Goal: Information Seeking & Learning: Learn about a topic

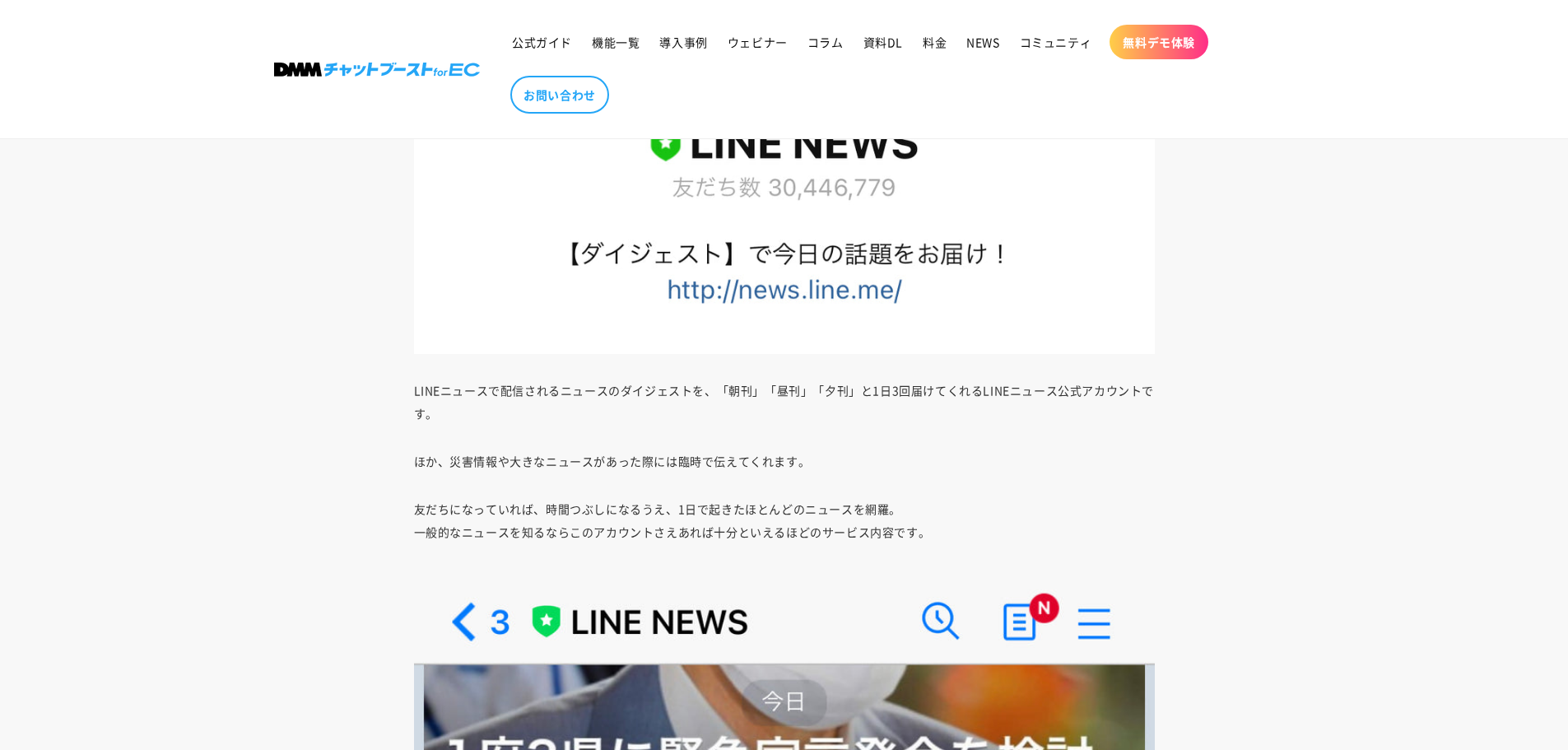
scroll to position [21785, 0]
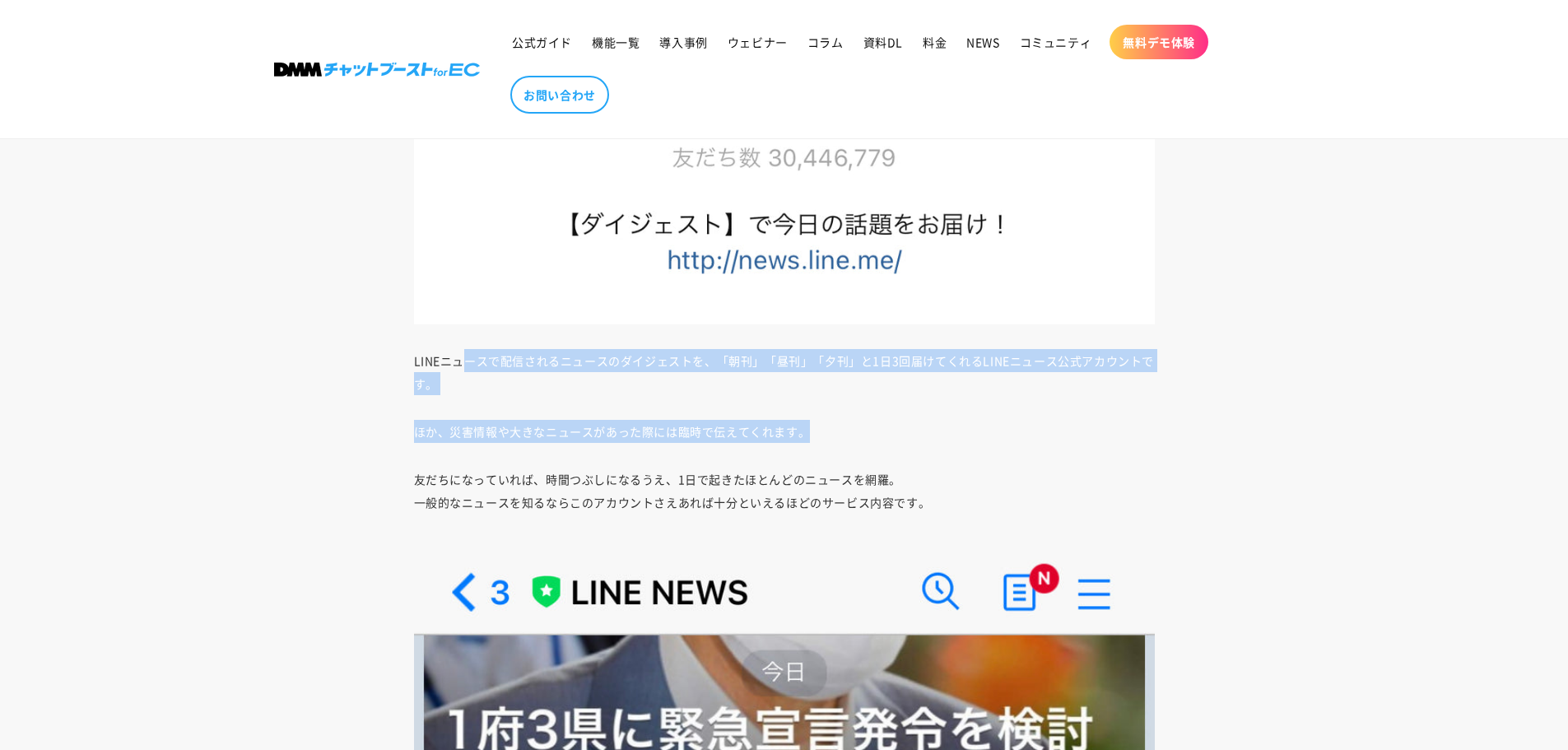
drag, startPoint x: 556, startPoint y: 379, endPoint x: 845, endPoint y: 443, distance: 296.0
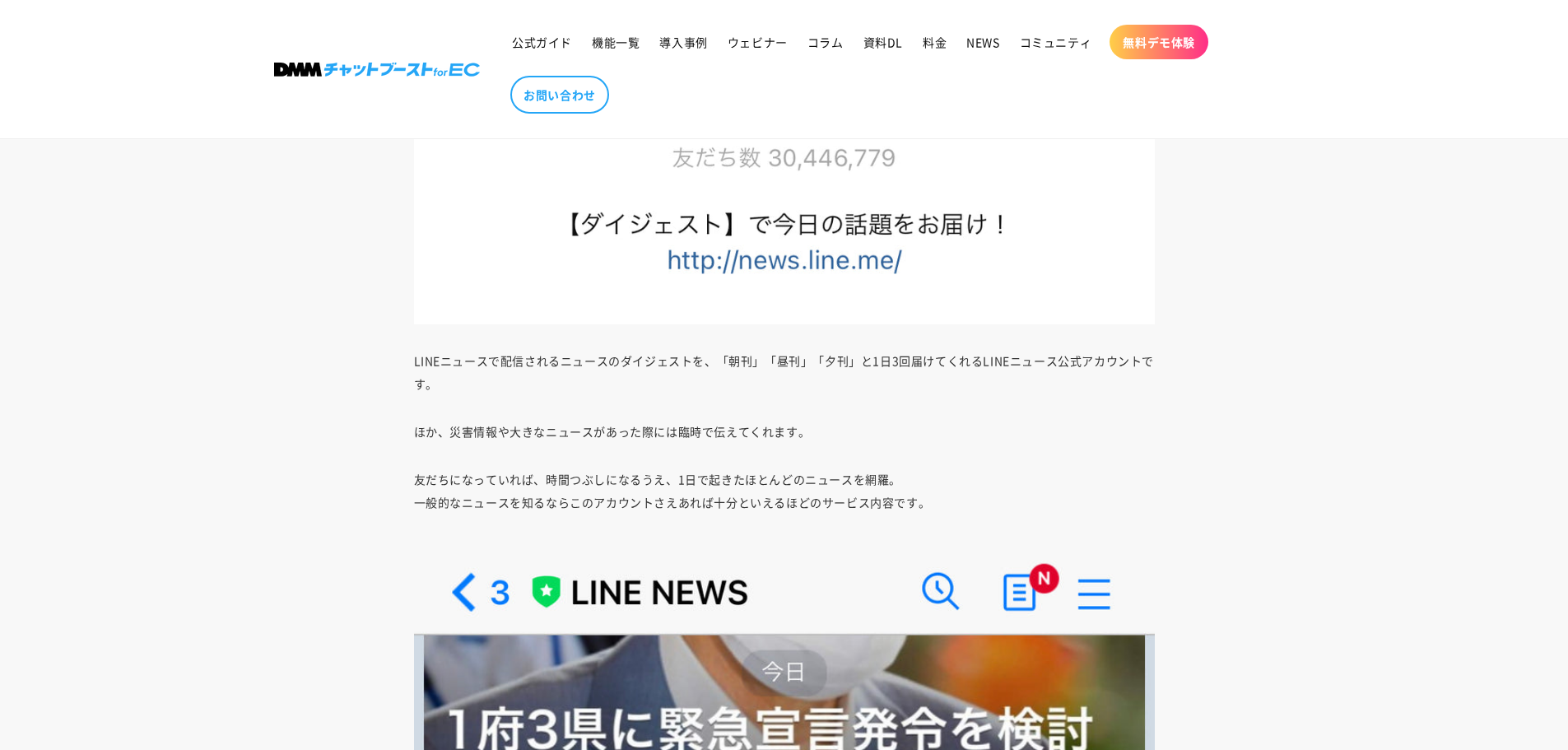
click at [932, 491] on p "友だちになっていれば、時間つぶしになるうえ、1日で起きたほとんどのニュースを網羅。 一般的なニュースを知るならこのアカウントさえあれば十分といえるほどのサービ…" at bounding box center [784, 491] width 741 height 46
click at [950, 508] on p "友だちになっていれば、時間つぶしになるうえ、1日で起きたほとんどのニュースを網羅。 一般的なニュースを知るならこのアカウントさえあれば十分といえるほどのサービ…" at bounding box center [784, 491] width 741 height 46
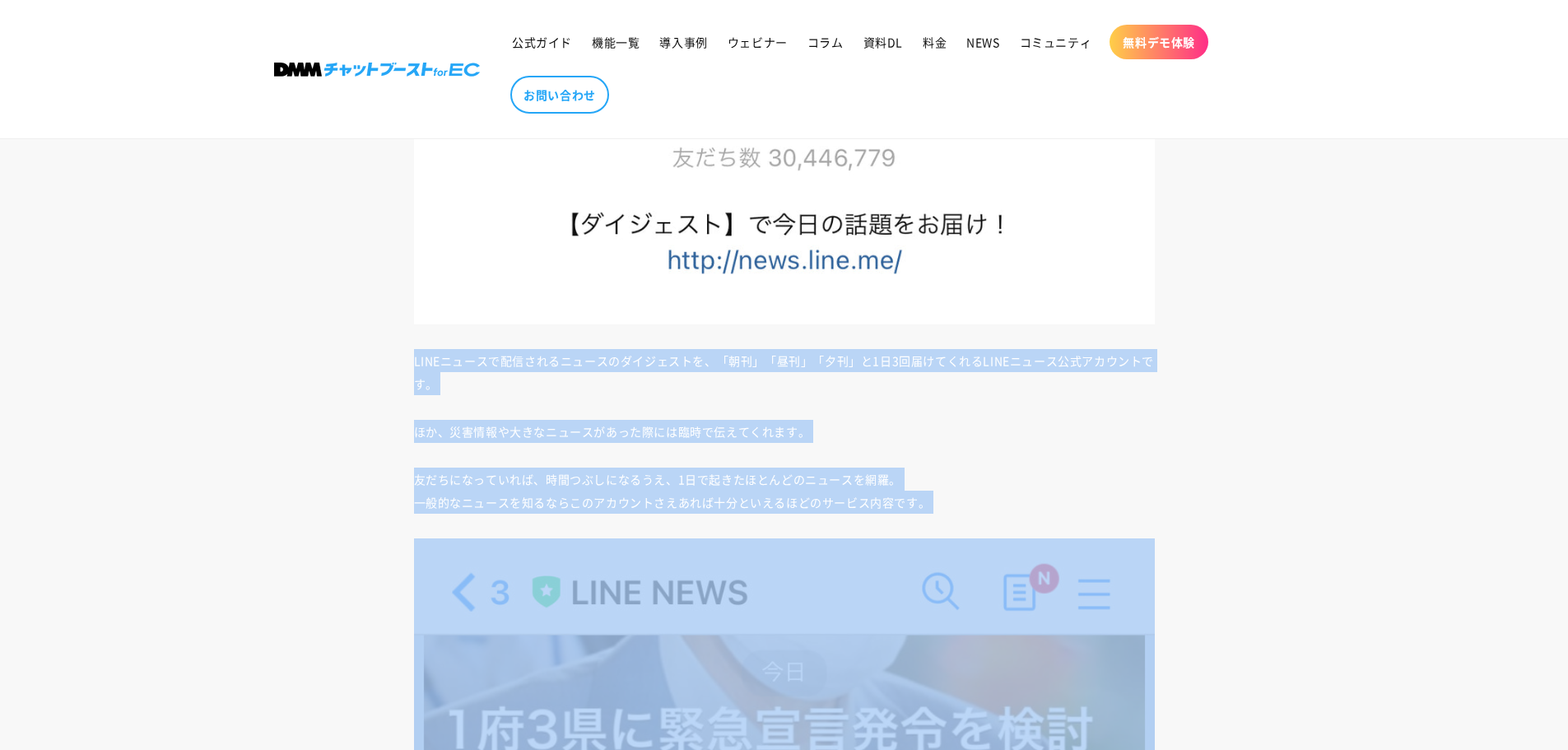
drag, startPoint x: 952, startPoint y: 508, endPoint x: 346, endPoint y: 368, distance: 622.0
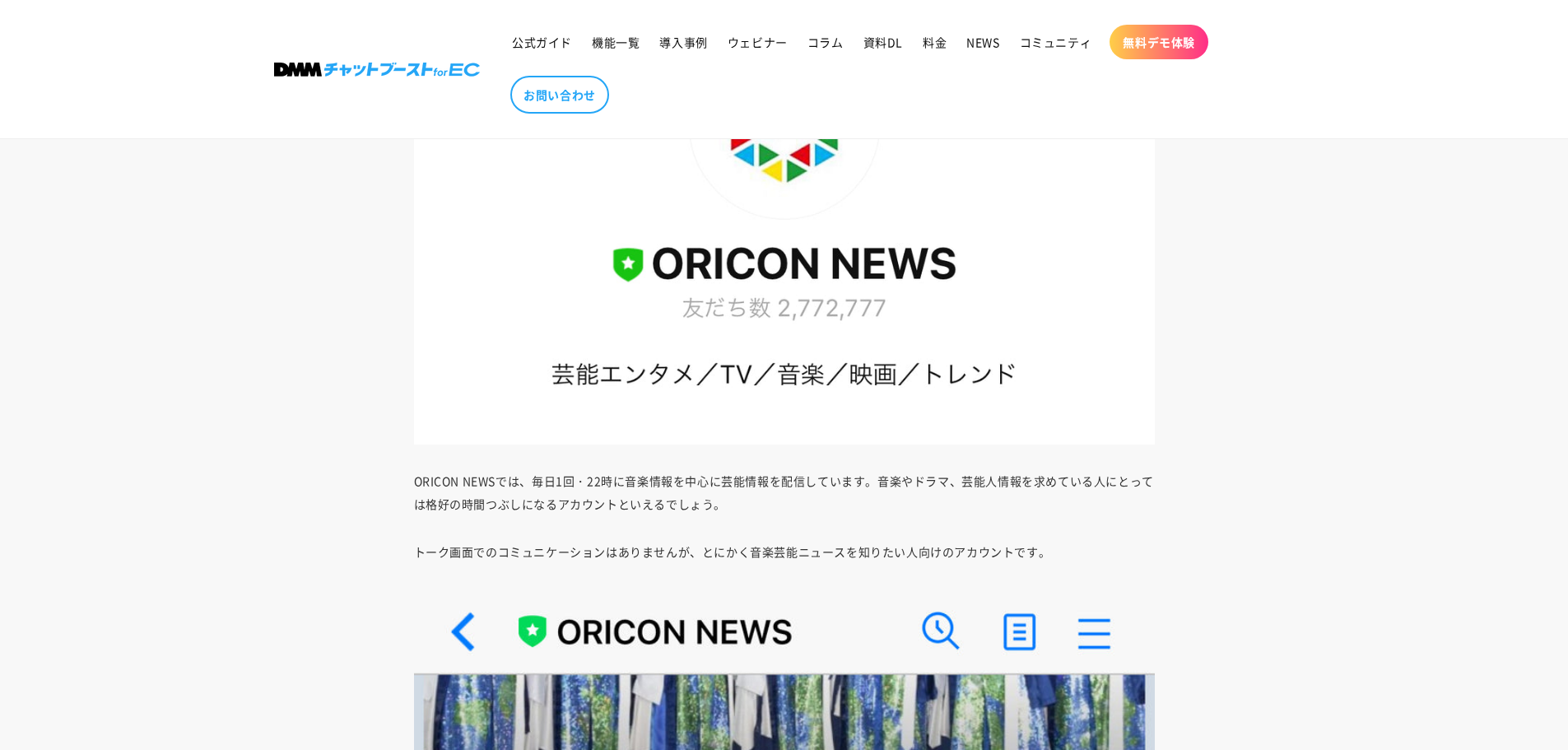
scroll to position [23432, 0]
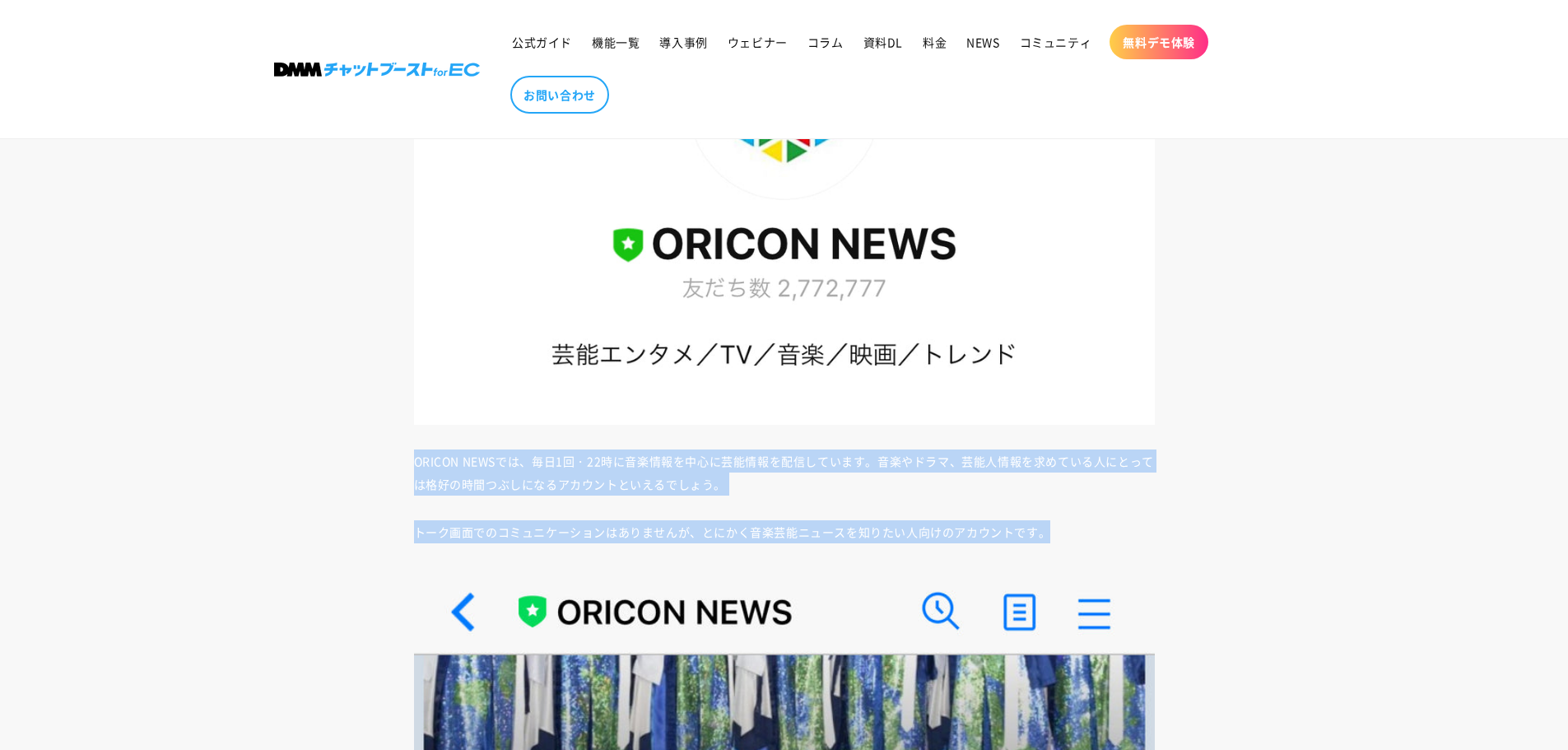
drag, startPoint x: 412, startPoint y: 456, endPoint x: 1097, endPoint y: 508, distance: 687.0
click at [1095, 540] on p "トーク画面でのコミュニケーションはありませんが、とにかく音楽芸能ニュースを知りたい人向けのアカウントです。" at bounding box center [784, 531] width 741 height 23
drag, startPoint x: 1077, startPoint y: 536, endPoint x: 391, endPoint y: 460, distance: 690.2
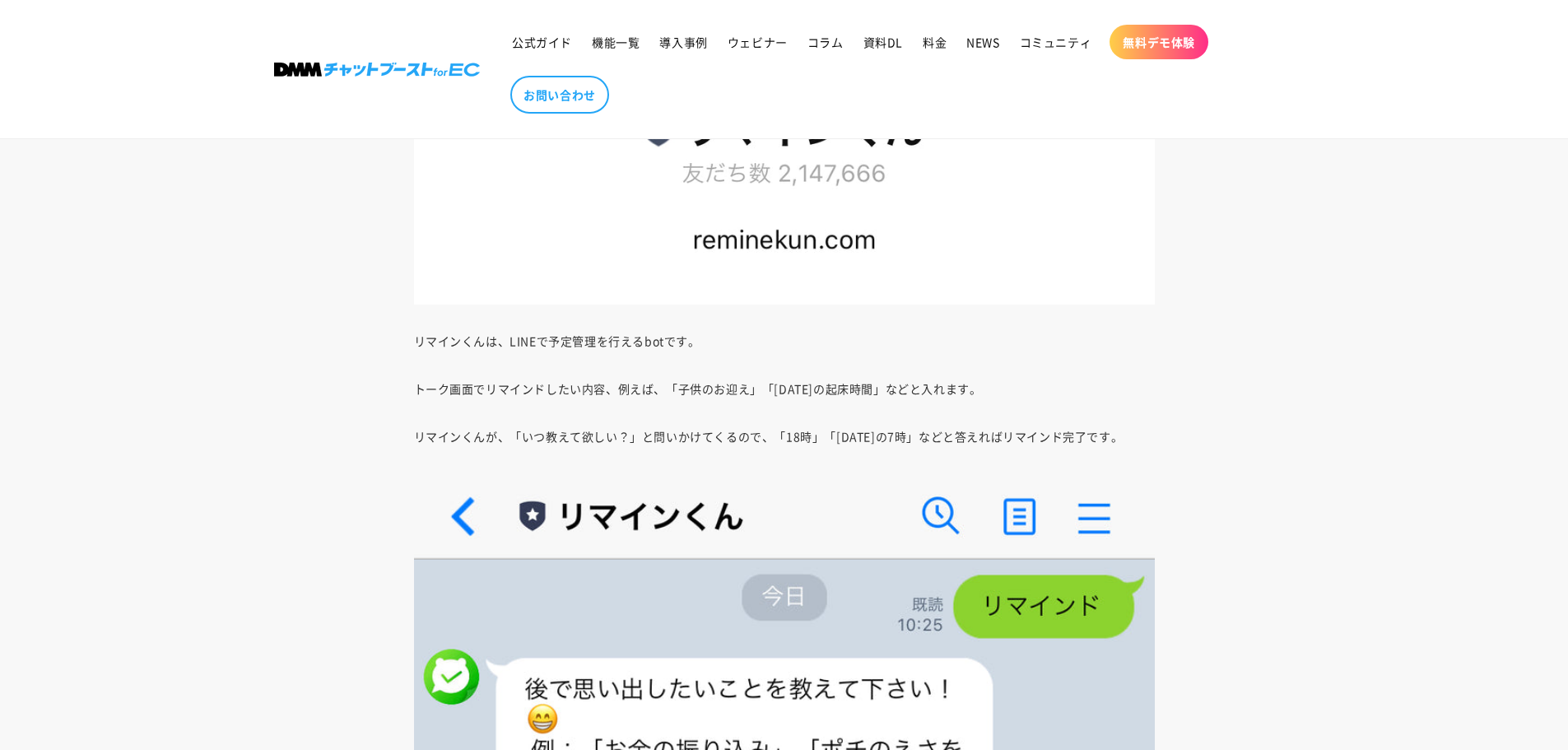
scroll to position [2716, 0]
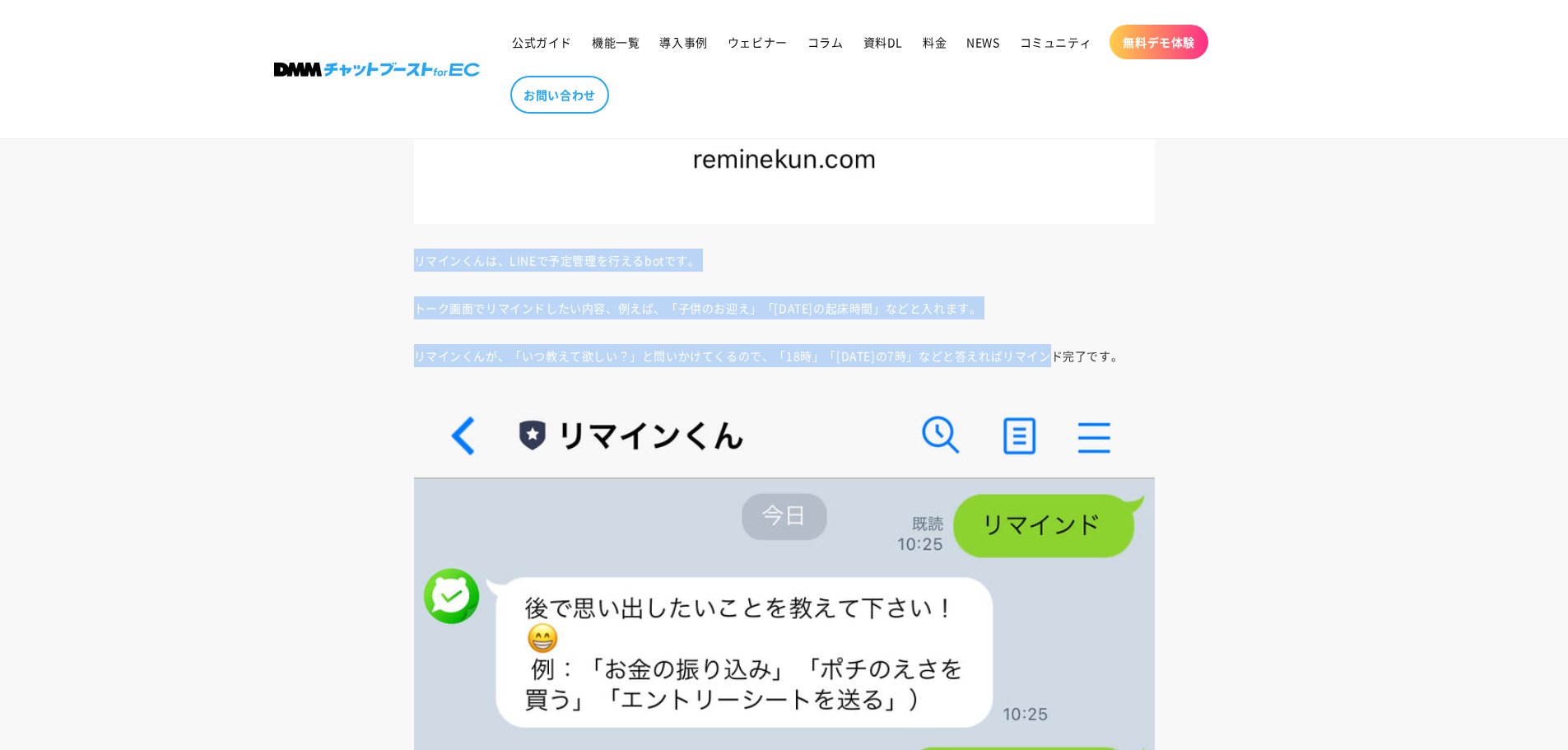
drag, startPoint x: 402, startPoint y: 268, endPoint x: 1092, endPoint y: 336, distance: 693.3
drag, startPoint x: 1100, startPoint y: 343, endPoint x: 1154, endPoint y: 361, distance: 56.9
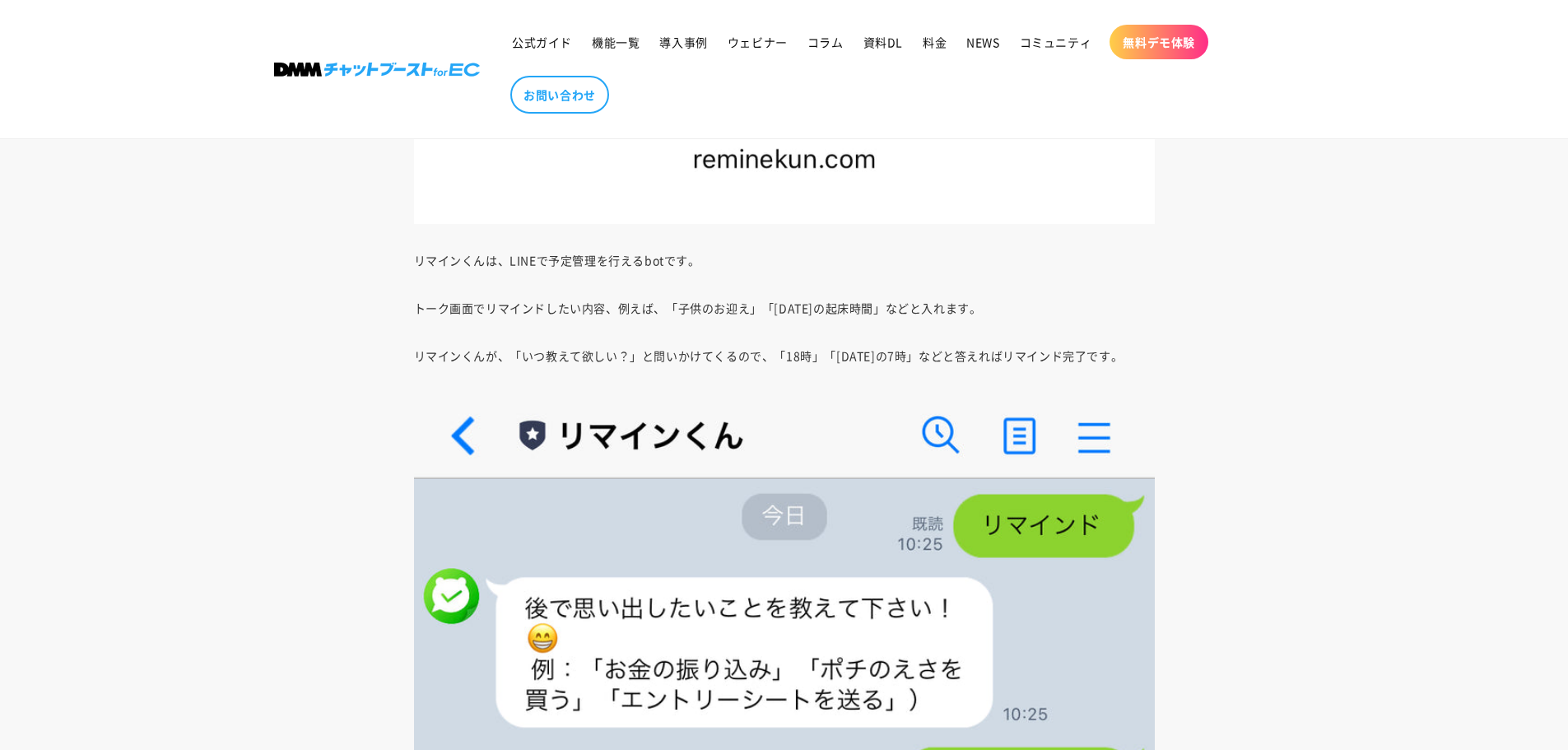
click at [1148, 364] on p "リマインくんが、「いつ教えて欲しい？」と問いかけてくるので、「18時」「[DATE]の7時」などと答えればリマインド完了です。" at bounding box center [784, 355] width 741 height 23
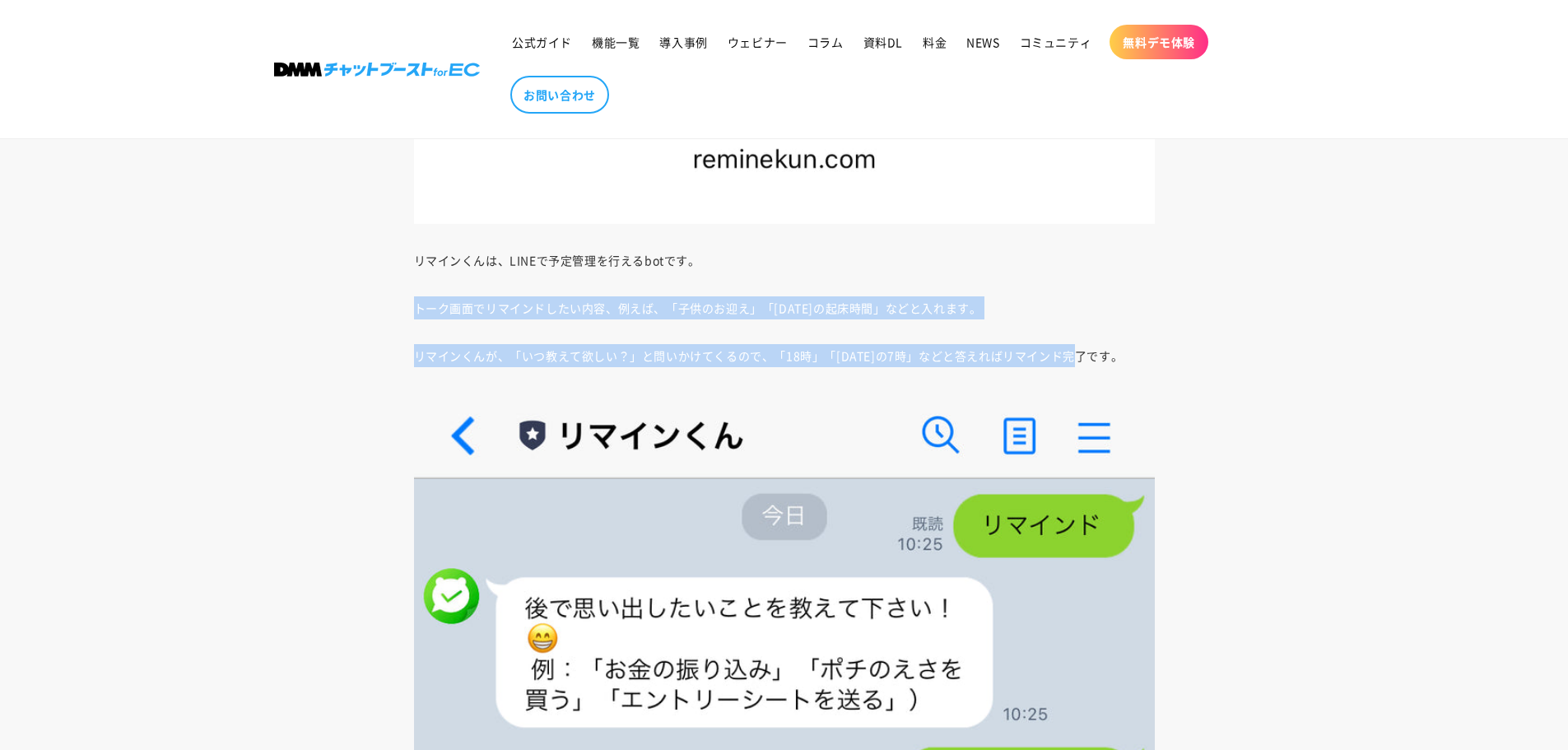
drag, startPoint x: 1148, startPoint y: 364, endPoint x: 310, endPoint y: 287, distance: 841.5
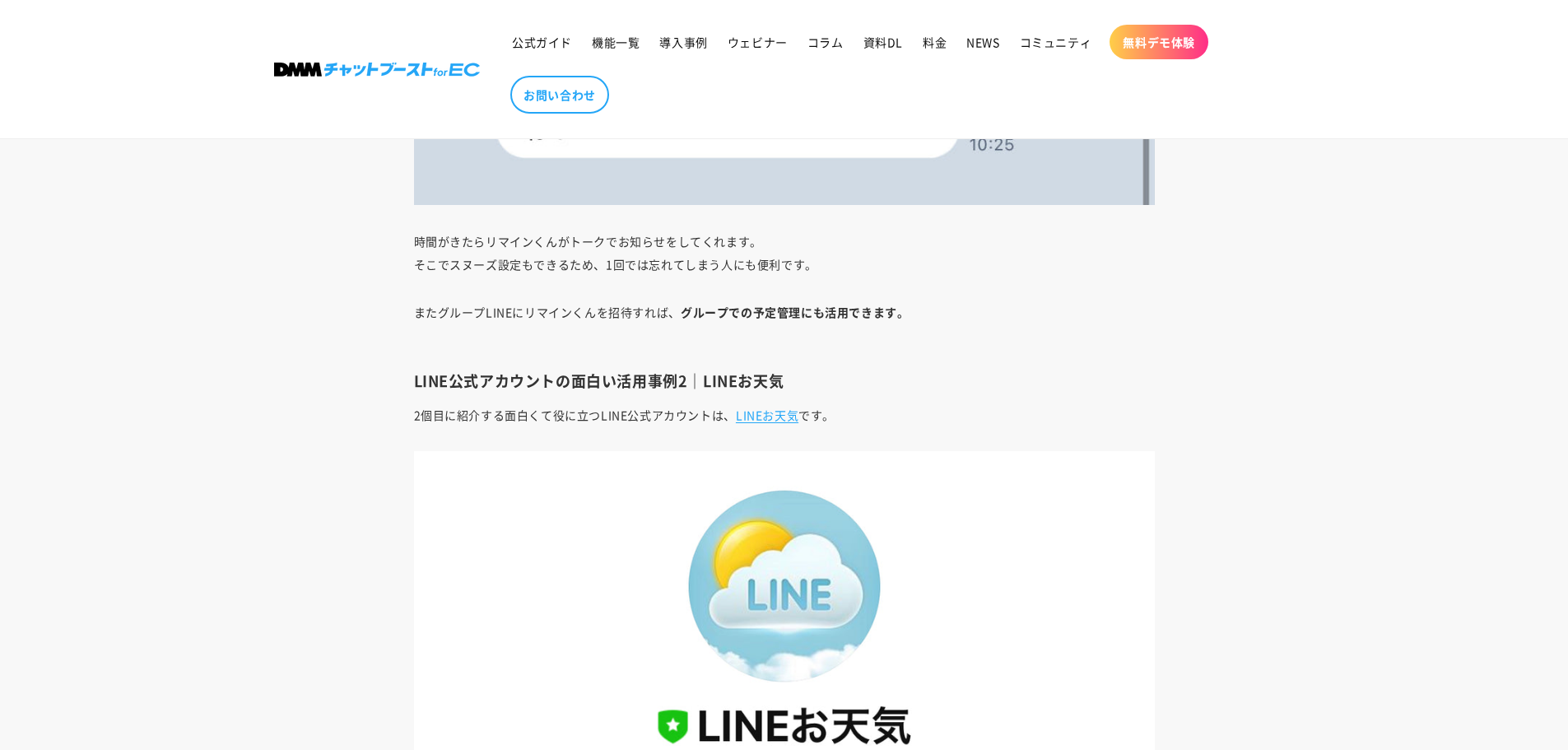
scroll to position [3705, 0]
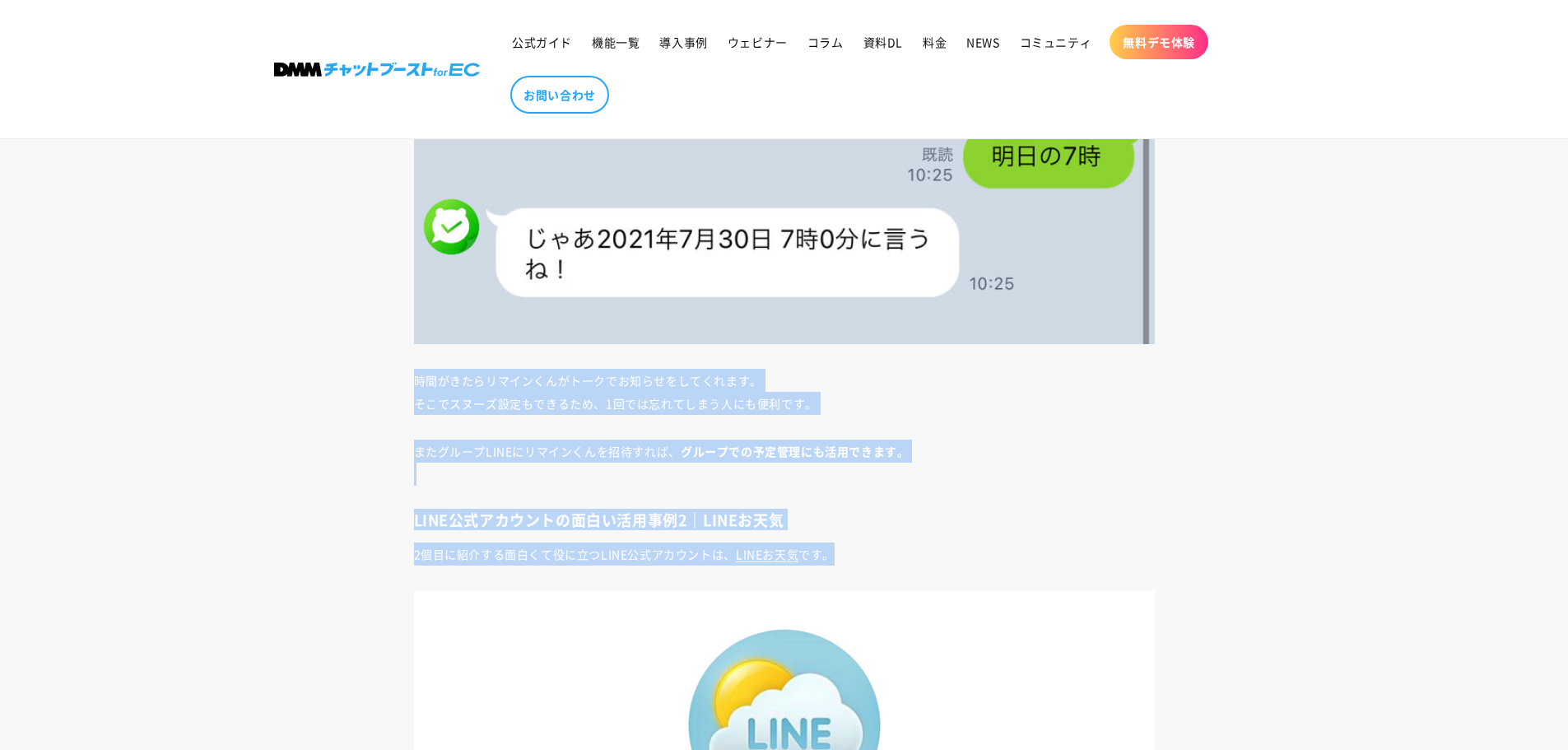
drag, startPoint x: 434, startPoint y: 377, endPoint x: 991, endPoint y: 548, distance: 582.7
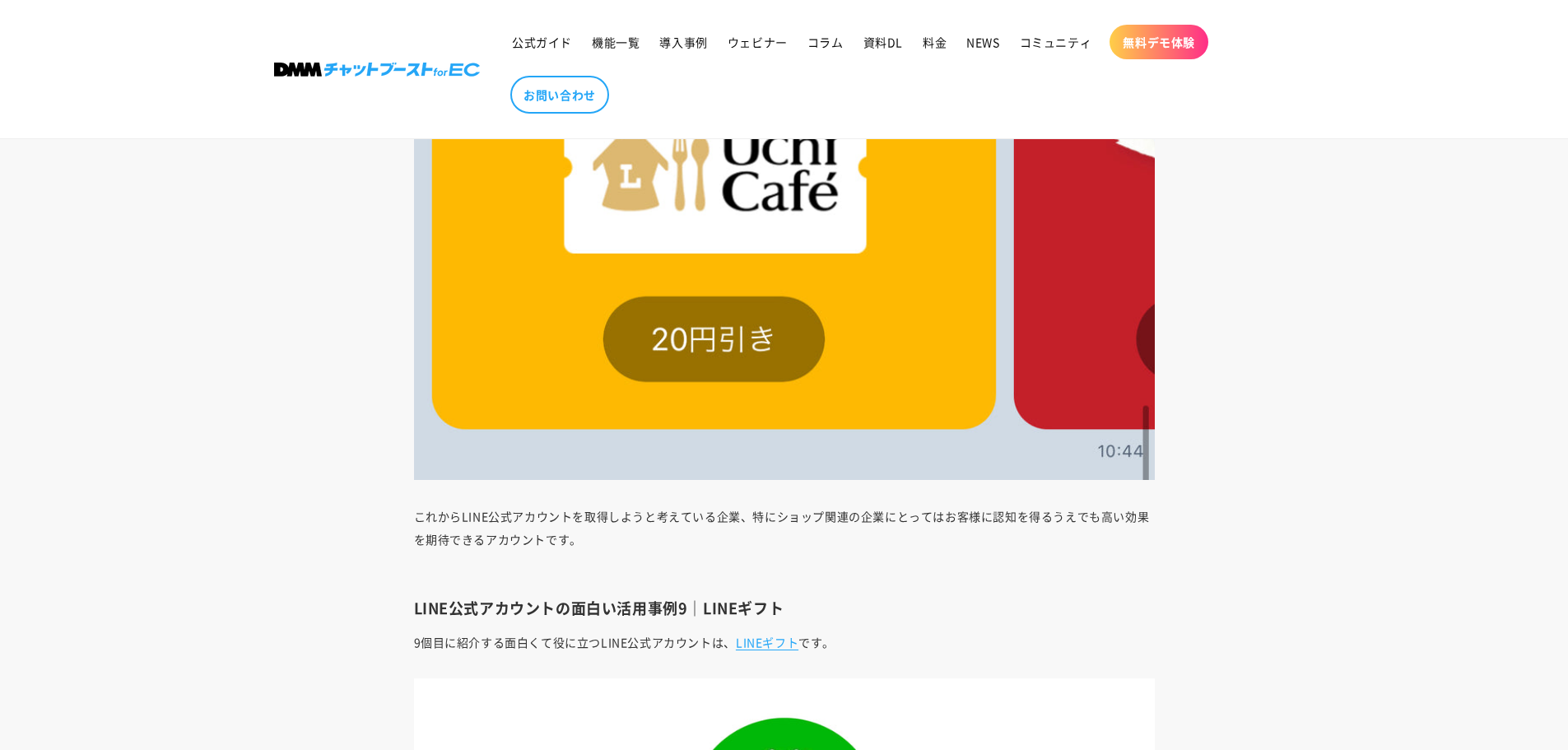
scroll to position [15066, 0]
